Goal: Task Accomplishment & Management: Manage account settings

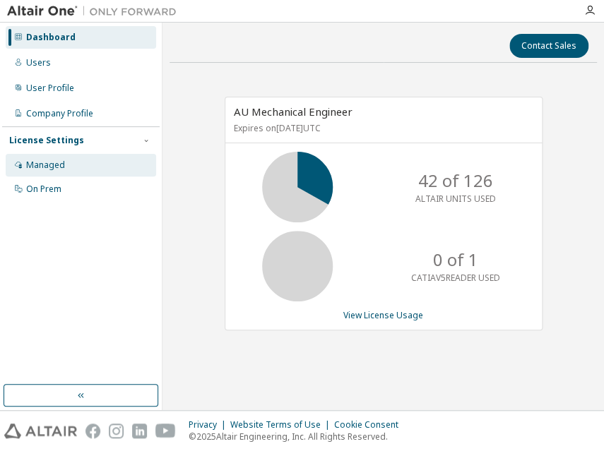
click at [81, 164] on div "Managed" at bounding box center [81, 165] width 150 height 23
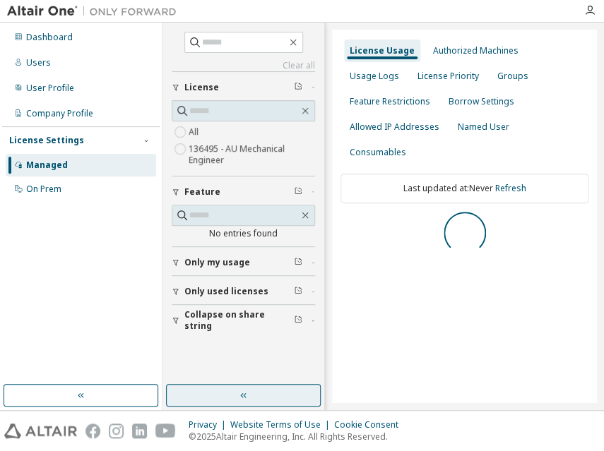
click at [244, 394] on icon "button" at bounding box center [243, 395] width 11 height 11
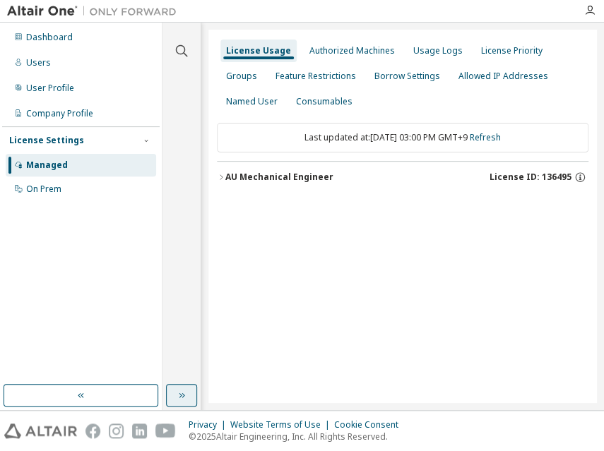
click at [284, 178] on div "AU Mechanical Engineer" at bounding box center [279, 177] width 108 height 11
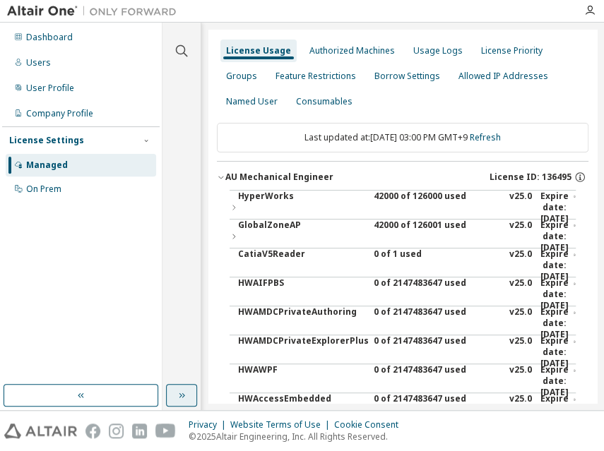
click at [400, 197] on div "42000 of 126000 used" at bounding box center [437, 208] width 127 height 34
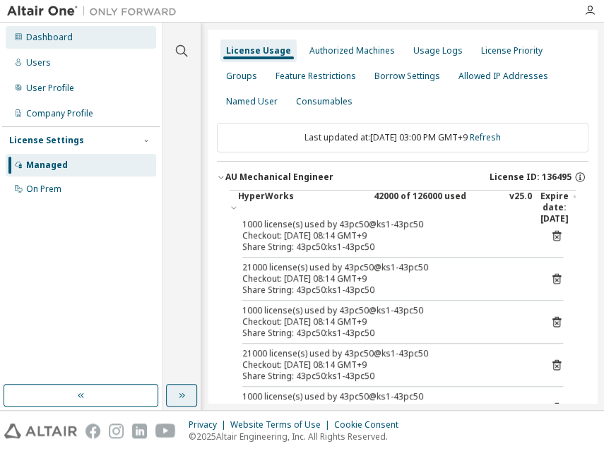
click at [23, 36] on div "Dashboard" at bounding box center [81, 37] width 150 height 23
